Goal: Task Accomplishment & Management: Manage account settings

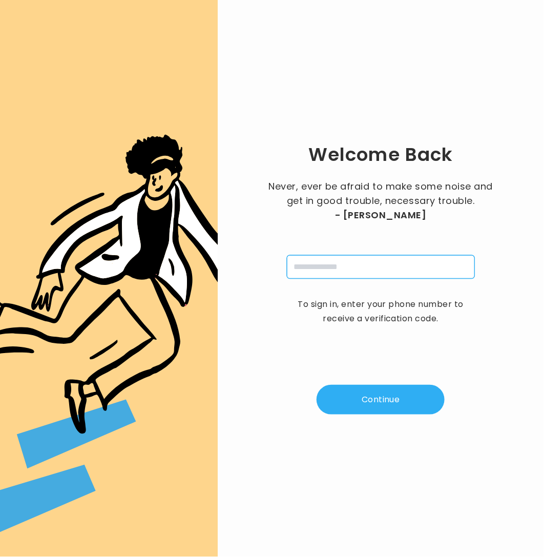
click at [364, 264] on input "tel" at bounding box center [381, 267] width 188 height 24
type input "**********"
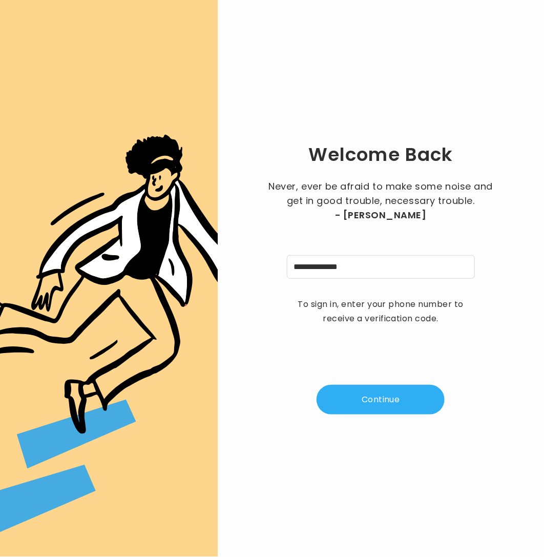
click at [342, 399] on button "Continue" at bounding box center [381, 400] width 128 height 30
type input "*"
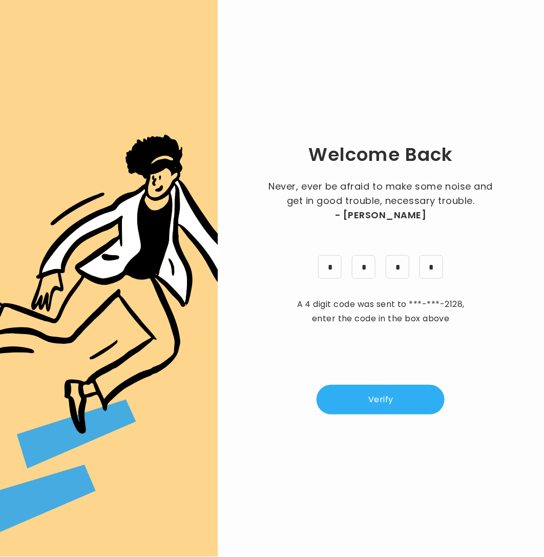
click at [372, 398] on button "Verify" at bounding box center [381, 400] width 128 height 30
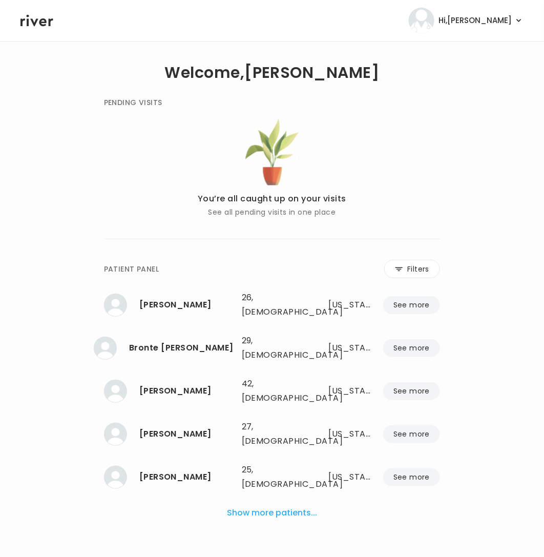
click at [403, 182] on div "You’re all caught up on your visits See all pending visits in one place" at bounding box center [272, 168] width 337 height 99
